Goal: Find specific page/section: Find specific page/section

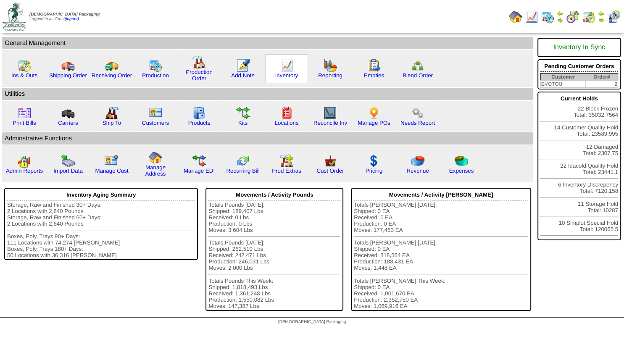
click at [286, 69] on img at bounding box center [286, 65] width 13 height 13
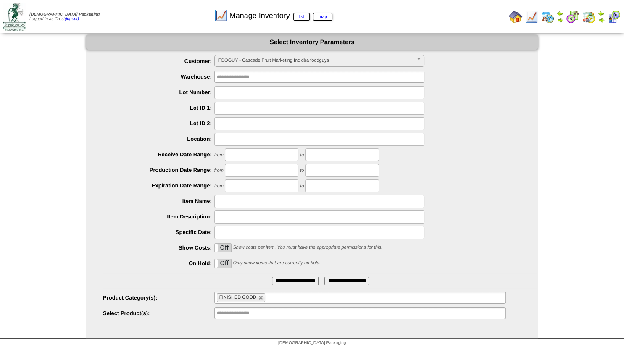
click at [230, 61] on span "FOOGUY - Cascade Fruit Marketing Inc dba foodguys" at bounding box center [315, 60] width 195 height 10
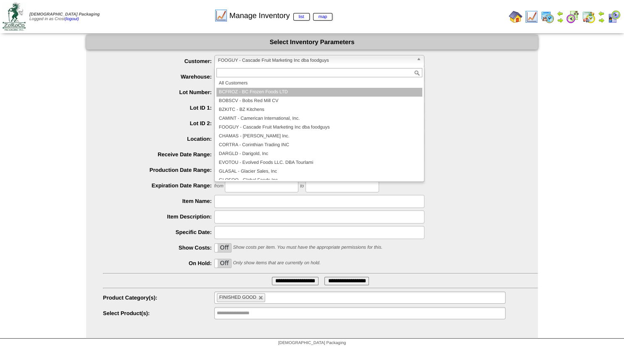
scroll to position [50, 0]
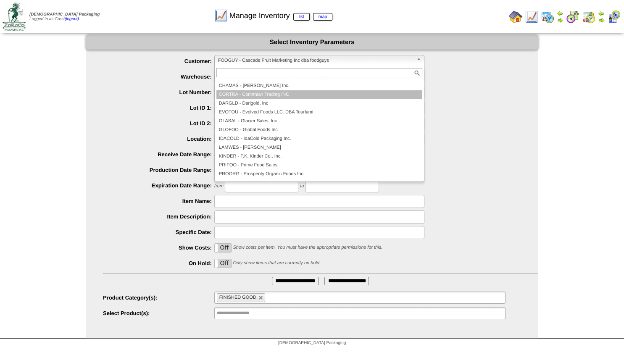
click at [253, 94] on li "CORTRA - Corinthian Trading INC" at bounding box center [319, 94] width 206 height 9
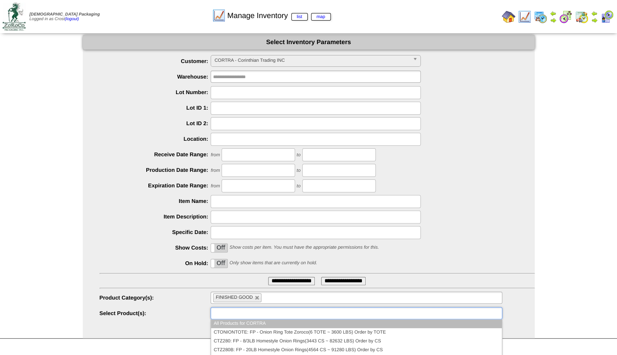
click at [251, 310] on ul at bounding box center [356, 313] width 291 height 12
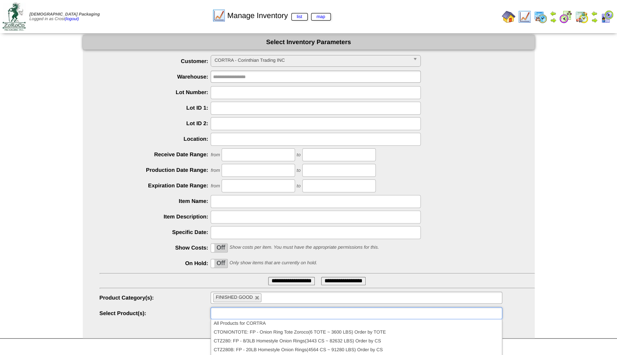
click at [264, 298] on input "text" at bounding box center [268, 297] width 11 height 11
type input "**********"
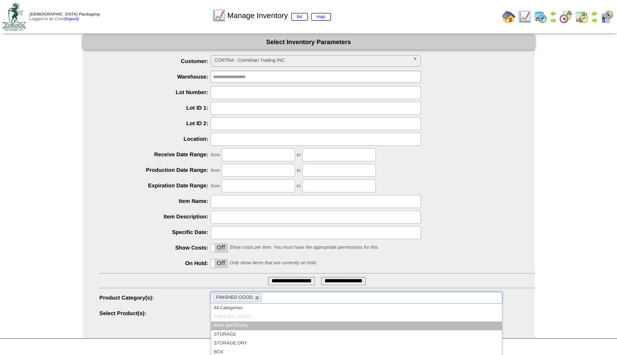
click at [234, 327] on li "RAW MATERIAL" at bounding box center [356, 325] width 290 height 9
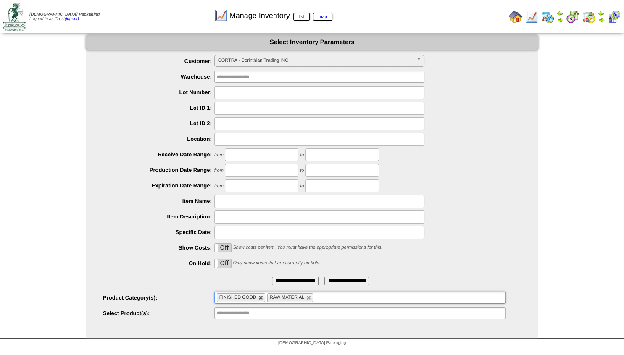
click at [259, 298] on link at bounding box center [260, 297] width 5 height 5
click at [235, 314] on input "text" at bounding box center [240, 313] width 54 height 11
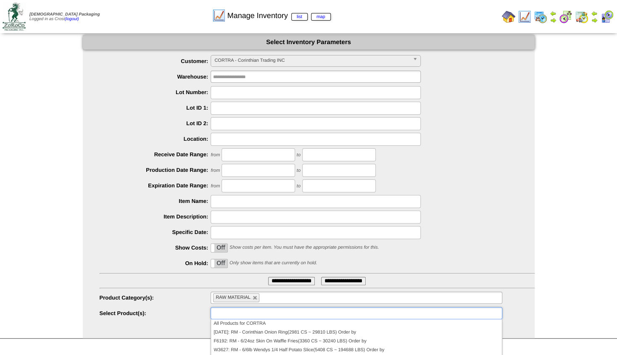
type input "**********"
